Goal: Check status: Check status

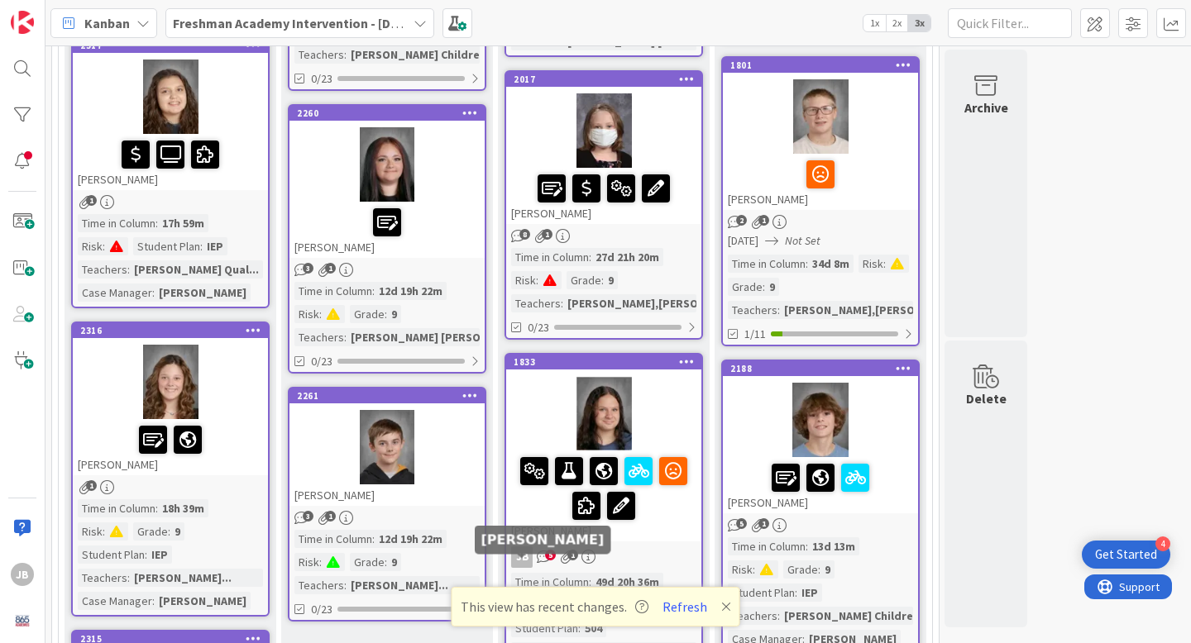
scroll to position [467, 0]
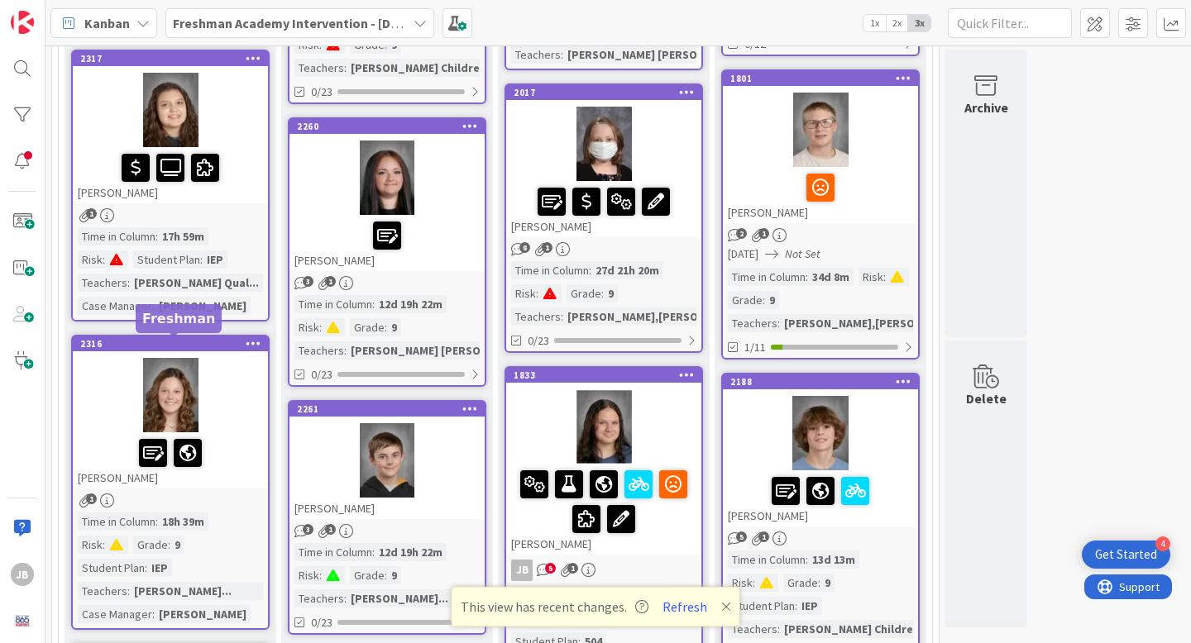
click at [107, 347] on div "2316" at bounding box center [174, 344] width 188 height 12
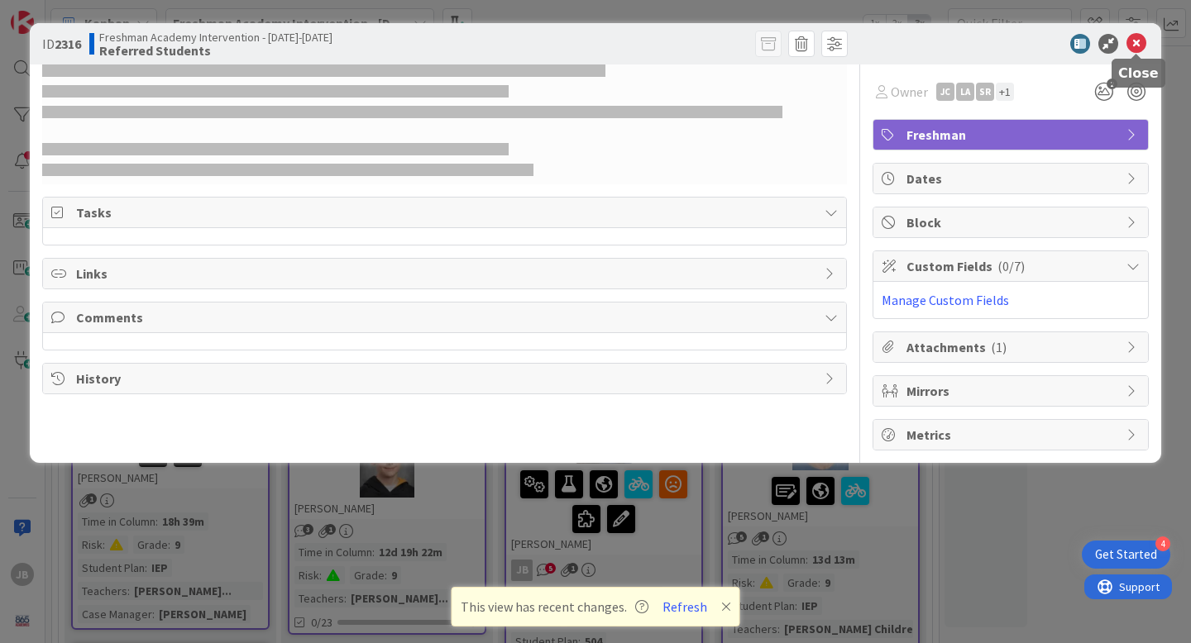
click at [1132, 40] on icon at bounding box center [1136, 44] width 20 height 20
click at [1141, 45] on icon at bounding box center [1136, 44] width 20 height 20
click at [1139, 41] on icon at bounding box center [1136, 44] width 20 height 20
click at [1135, 46] on icon at bounding box center [1136, 44] width 20 height 20
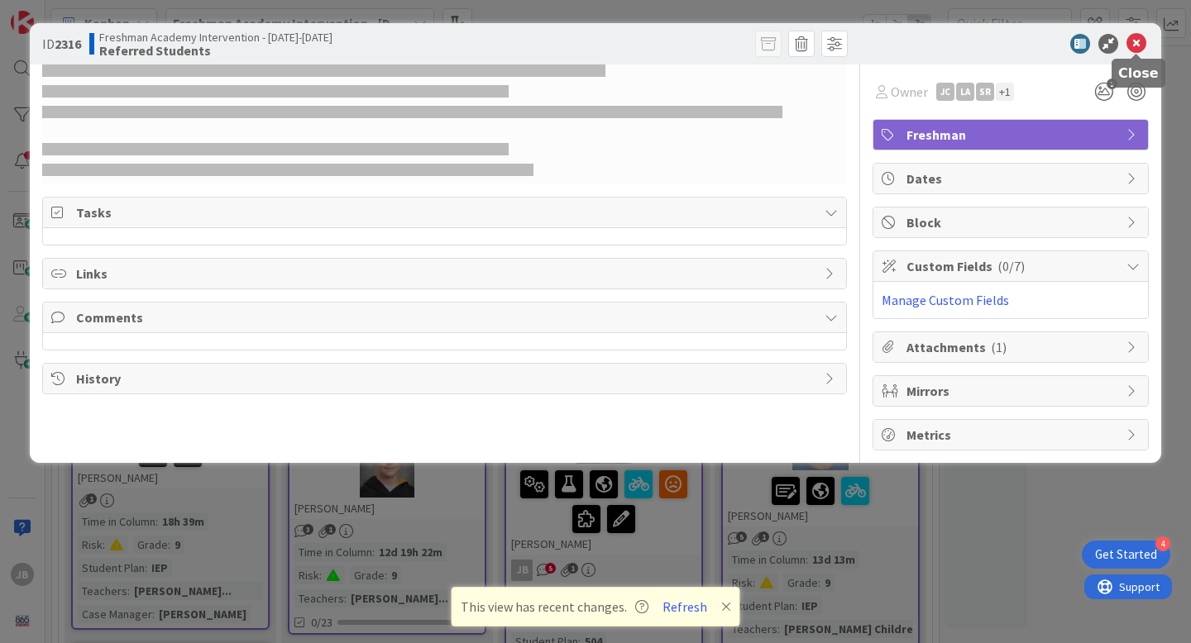
click at [1130, 45] on icon at bounding box center [1136, 44] width 20 height 20
click at [1140, 45] on icon at bounding box center [1136, 44] width 20 height 20
click at [1136, 45] on icon at bounding box center [1136, 44] width 20 height 20
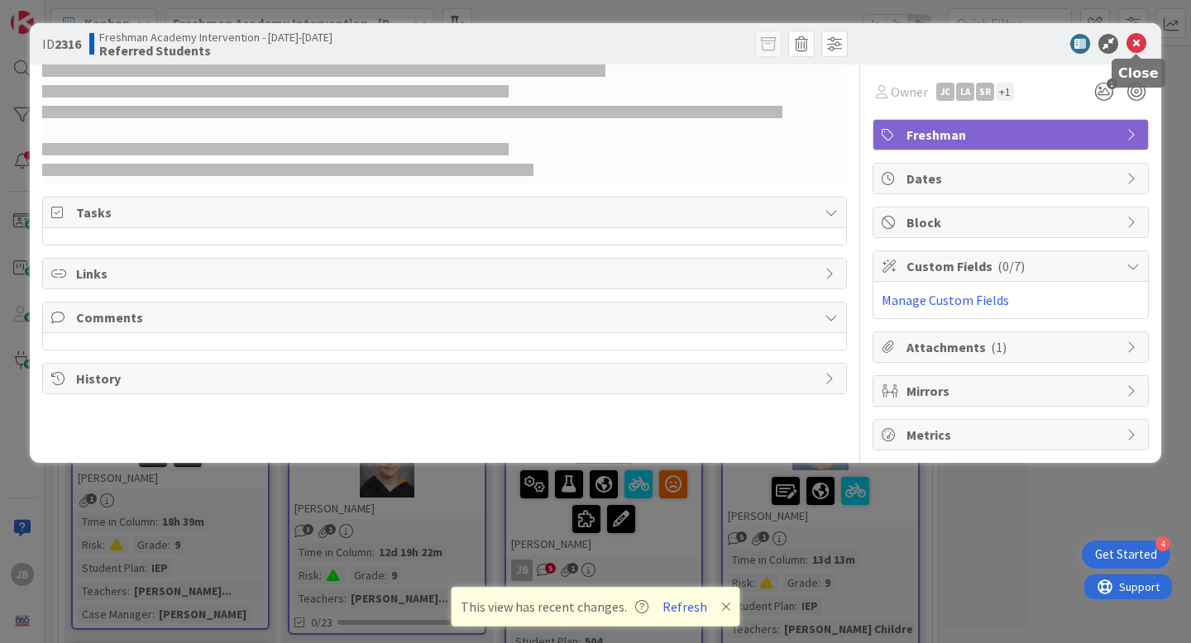
click at [1136, 45] on icon at bounding box center [1136, 44] width 20 height 20
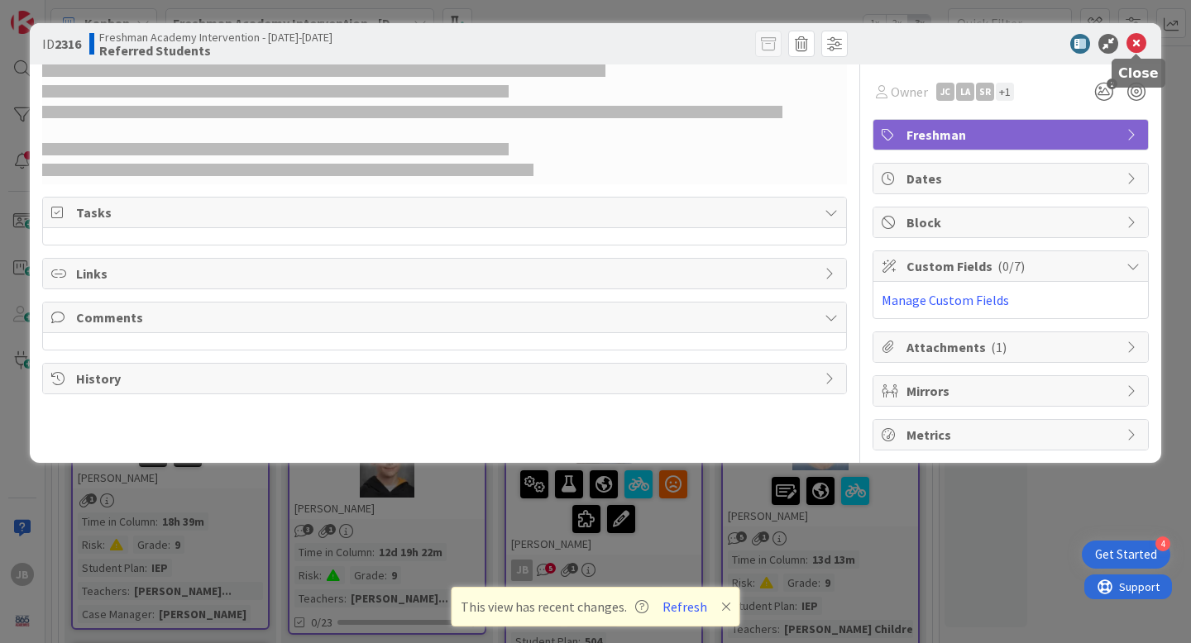
click at [1136, 45] on icon at bounding box center [1136, 44] width 20 height 20
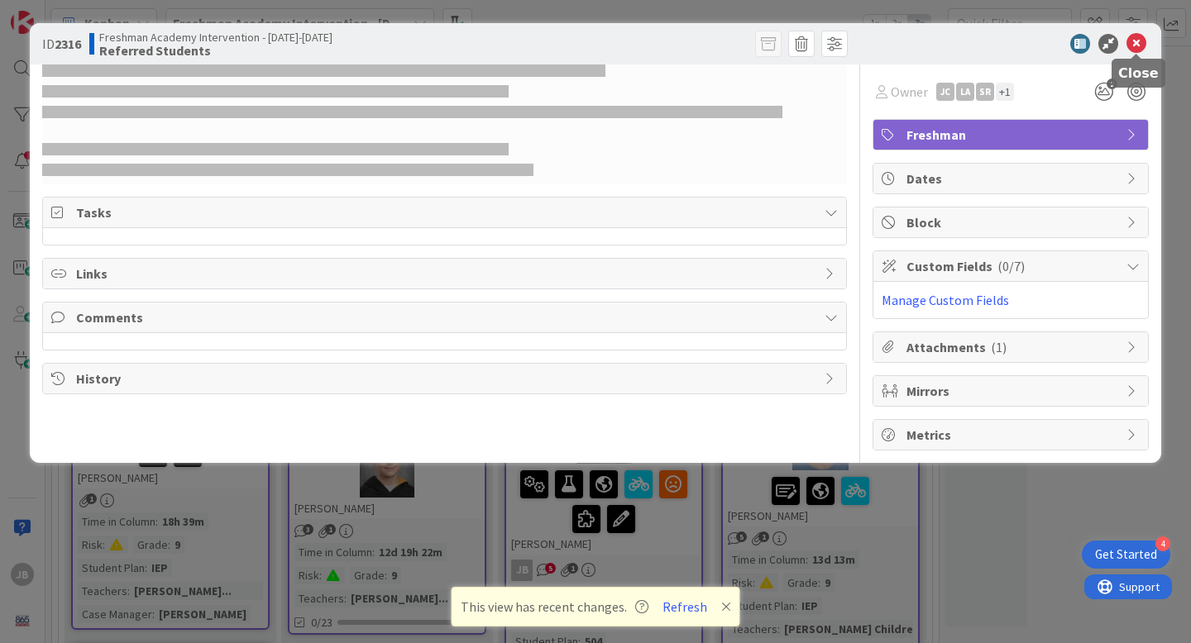
click at [1136, 45] on icon at bounding box center [1136, 44] width 20 height 20
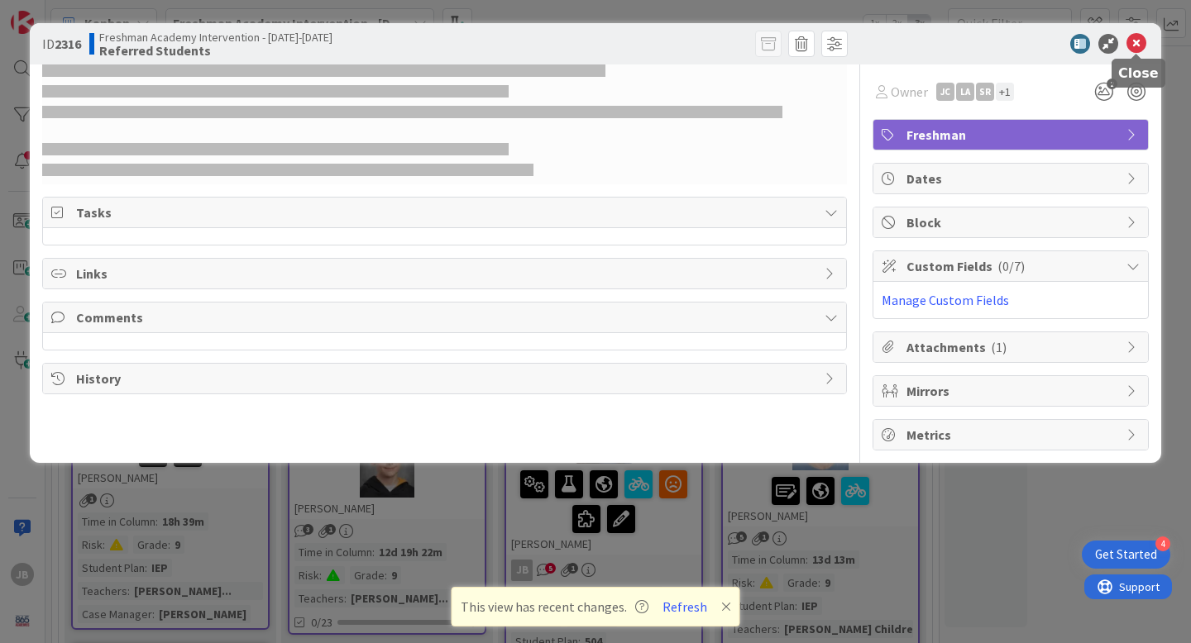
click at [1136, 45] on icon at bounding box center [1136, 44] width 20 height 20
click at [1109, 46] on icon at bounding box center [1108, 44] width 20 height 20
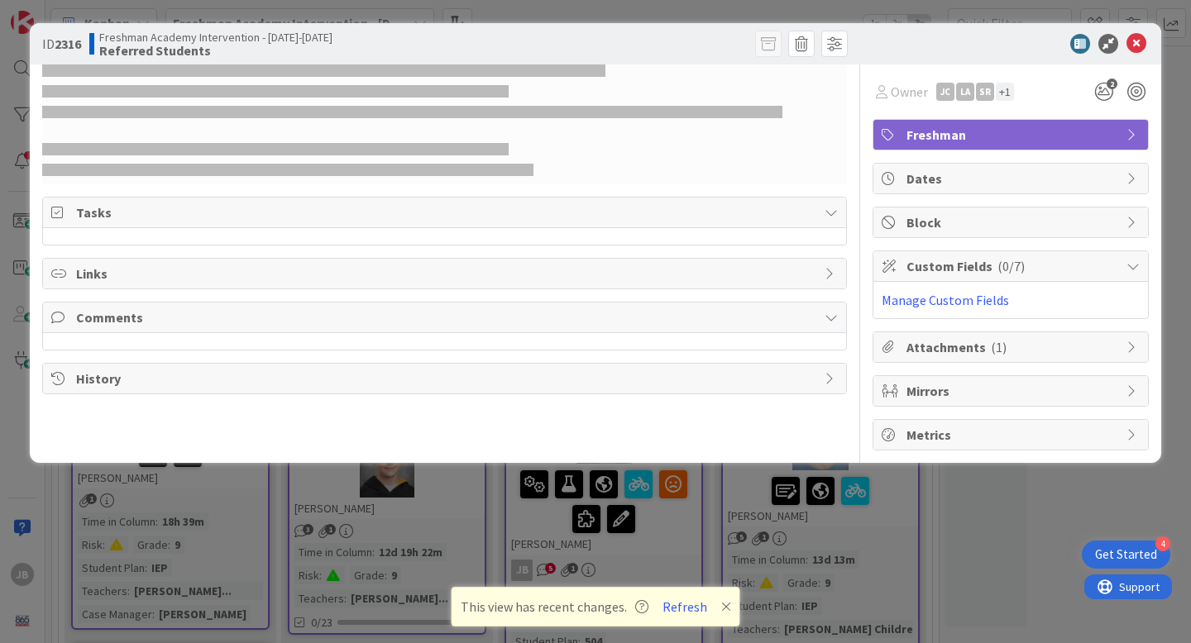
click at [977, 532] on div "ID 2316 Freshman Academy Intervention - [DATE]-[DATE] Referred Students Owner J…" at bounding box center [595, 321] width 1191 height 643
click at [685, 609] on button "Refresh" at bounding box center [685, 606] width 56 height 21
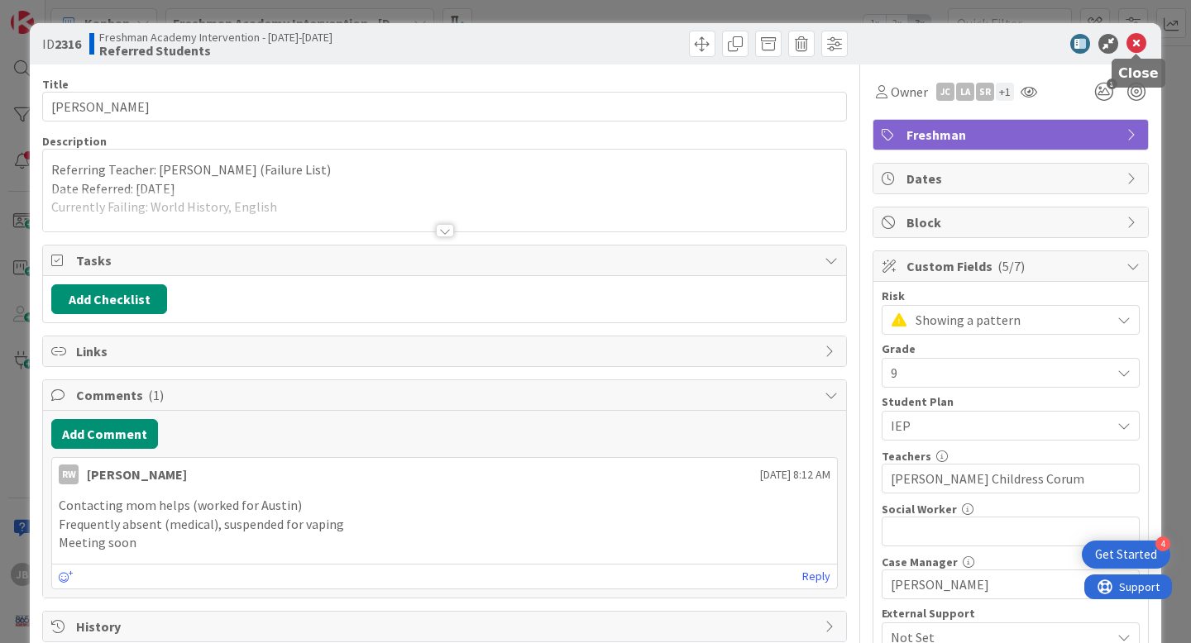
click at [1133, 49] on icon at bounding box center [1136, 44] width 20 height 20
